Goal: Complete application form

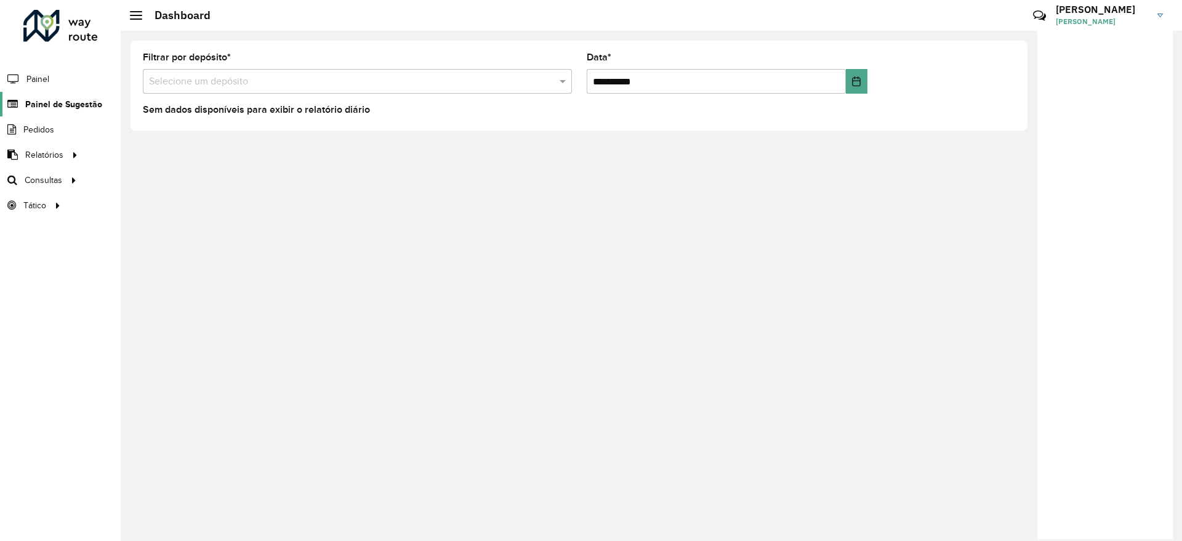
click at [91, 108] on span "Painel de Sugestão" at bounding box center [63, 104] width 77 height 13
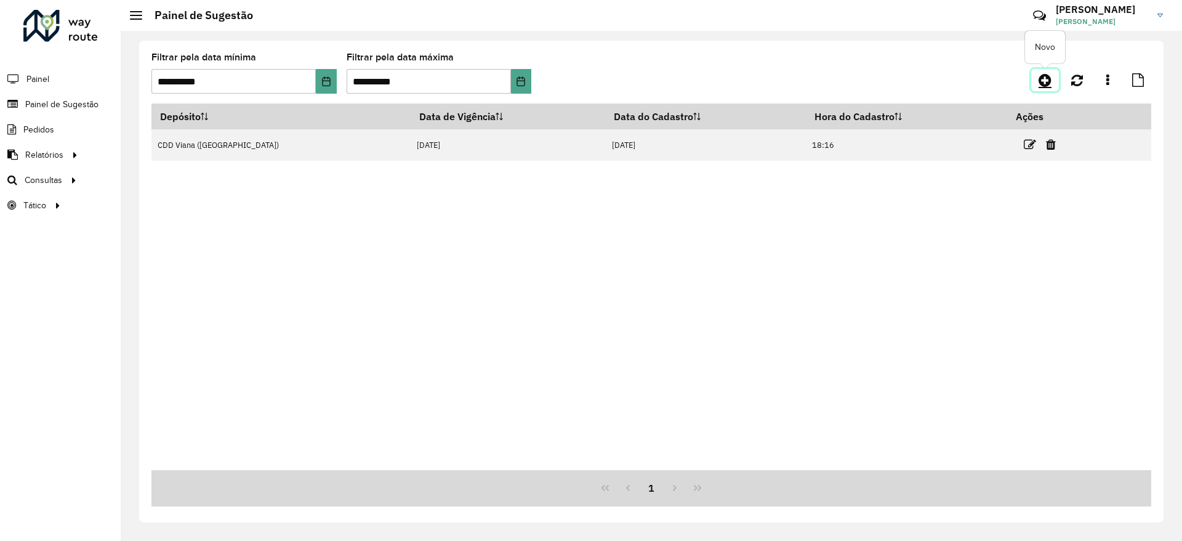
click at [1047, 86] on icon at bounding box center [1045, 80] width 13 height 15
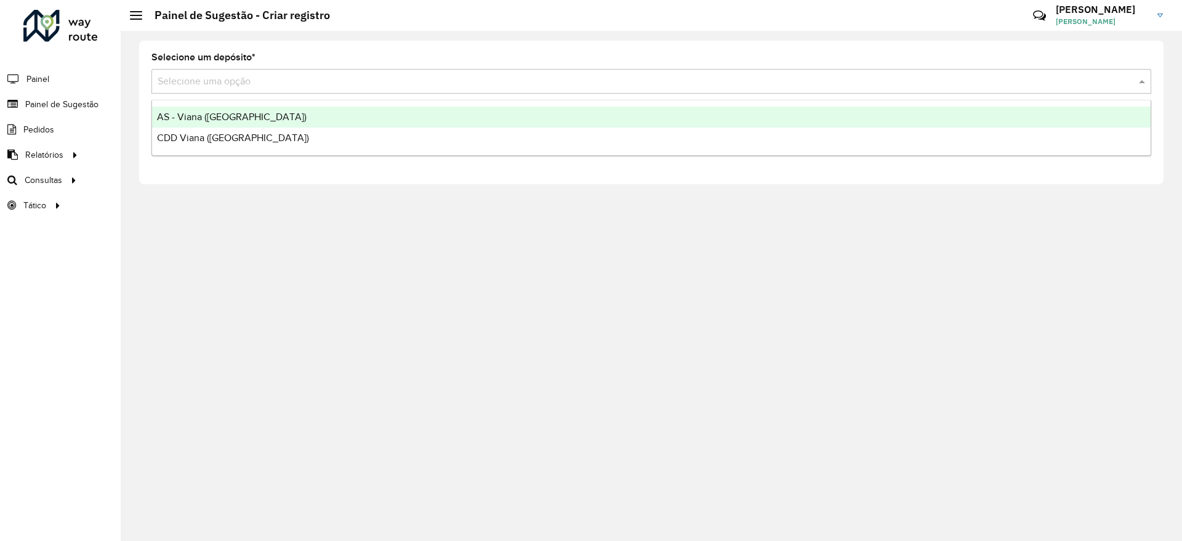
click at [225, 86] on input "text" at bounding box center [639, 81] width 963 height 15
click at [242, 116] on div "AS - Viana ([GEOGRAPHIC_DATA])" at bounding box center [651, 117] width 999 height 21
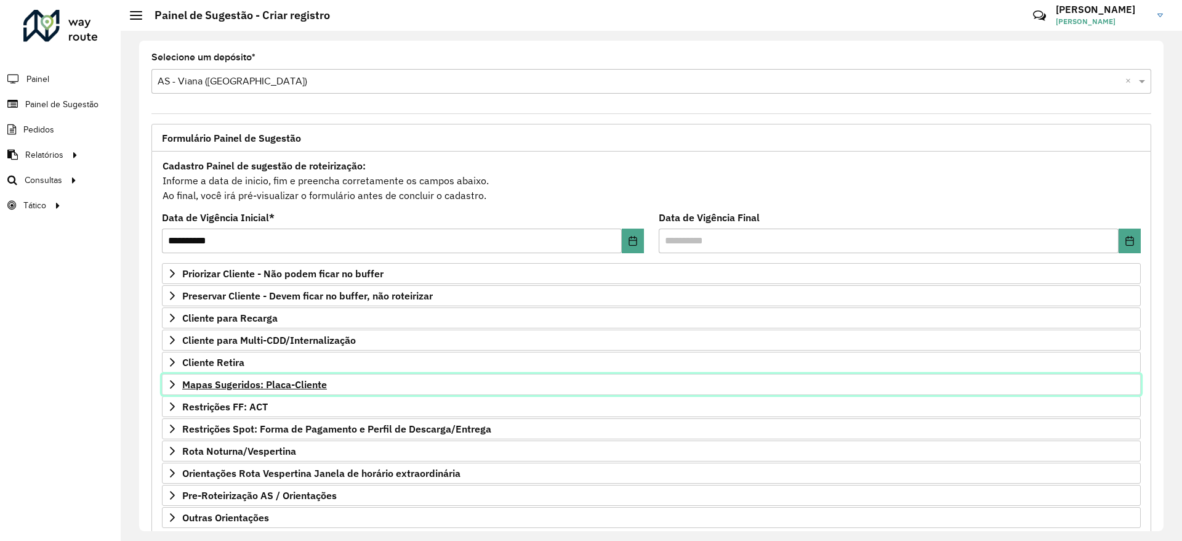
drag, startPoint x: 256, startPoint y: 385, endPoint x: 262, endPoint y: 384, distance: 6.9
click at [256, 387] on span "Mapas Sugeridos: Placa-Cliente" at bounding box center [254, 384] width 145 height 10
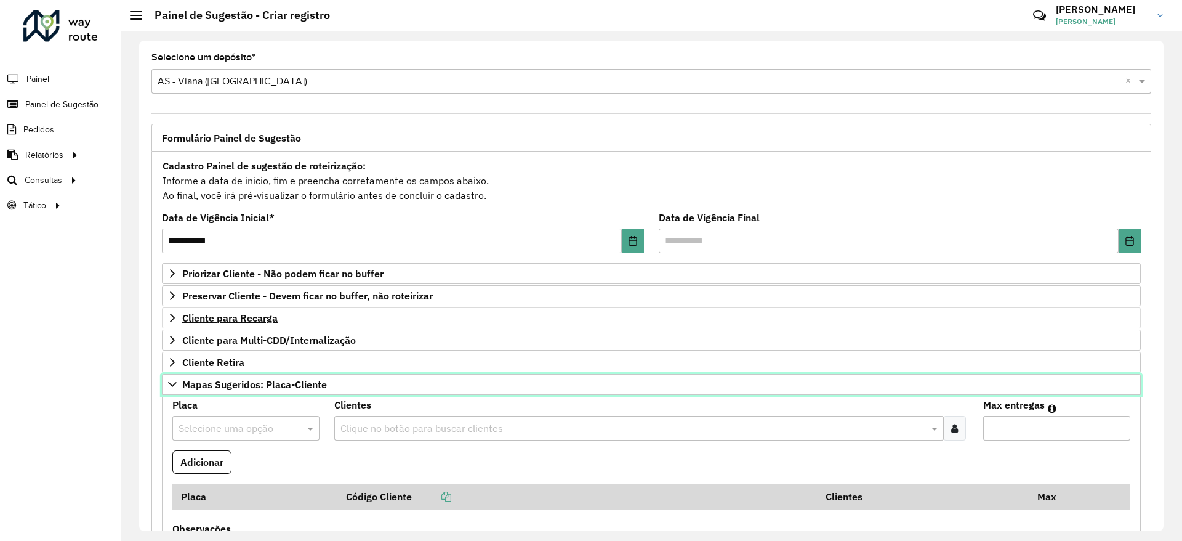
scroll to position [92, 0]
